Goal: Find contact information: Find contact information

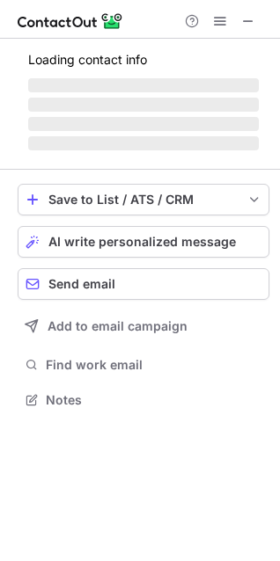
scroll to position [410, 280]
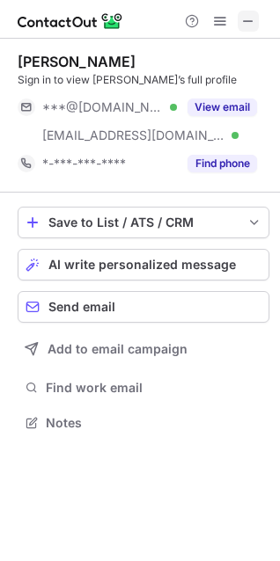
click at [238, 21] on button at bounding box center [247, 21] width 21 height 21
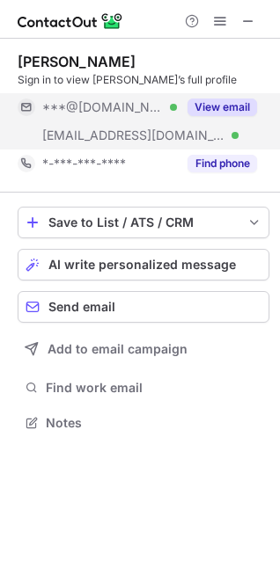
click at [231, 106] on button "View email" at bounding box center [221, 107] width 69 height 18
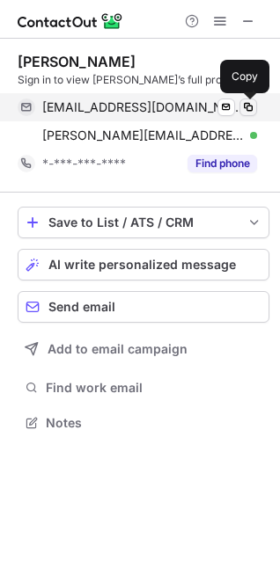
click at [252, 109] on span at bounding box center [248, 107] width 14 height 14
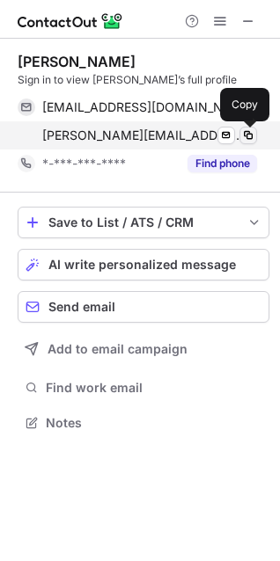
click at [244, 142] on button at bounding box center [248, 136] width 18 height 18
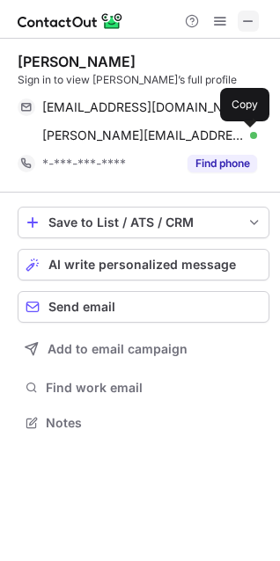
click at [251, 21] on span at bounding box center [248, 21] width 14 height 14
